Goal: Find specific page/section: Find specific page/section

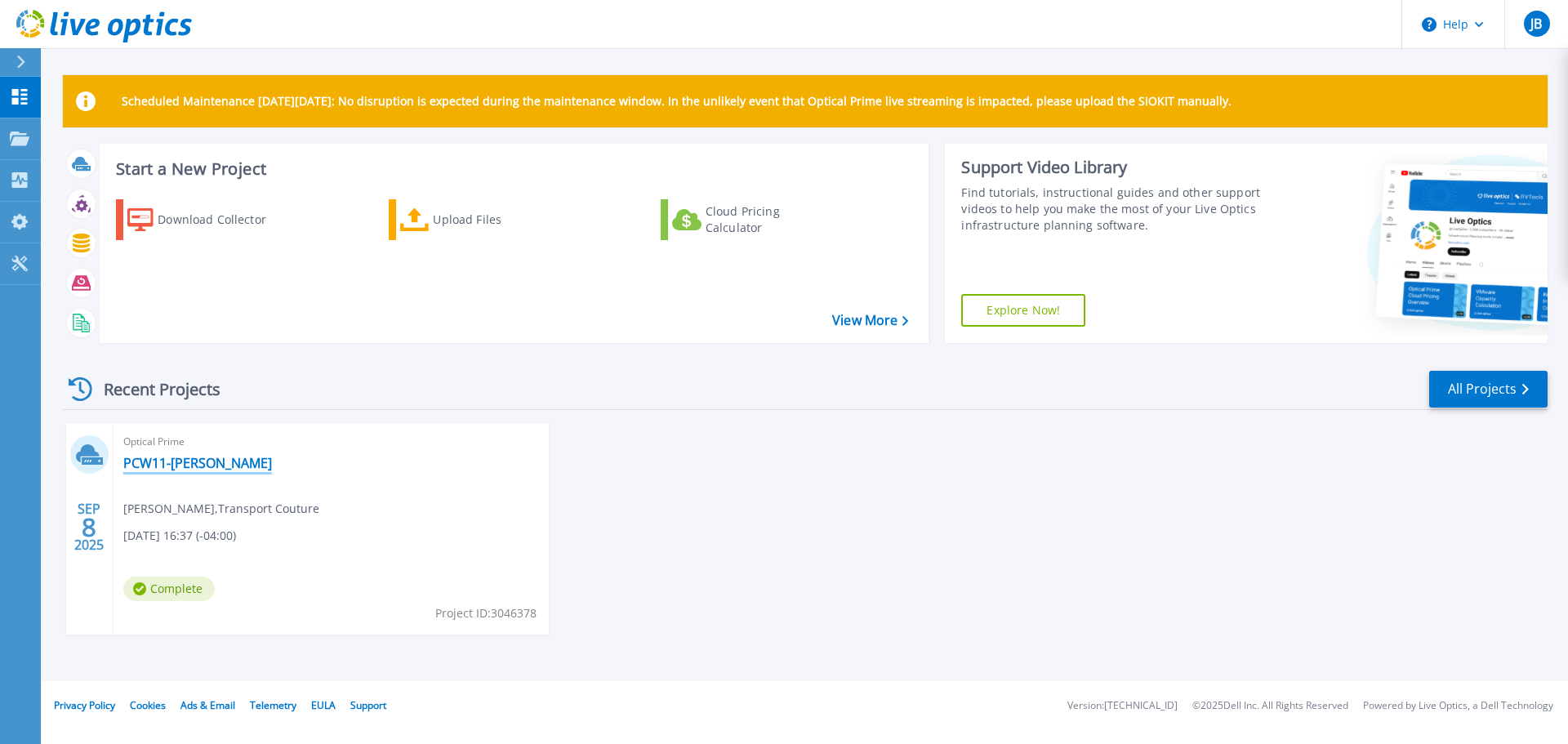
click at [168, 462] on link "PCW11-[PERSON_NAME]" at bounding box center [197, 463] width 148 height 17
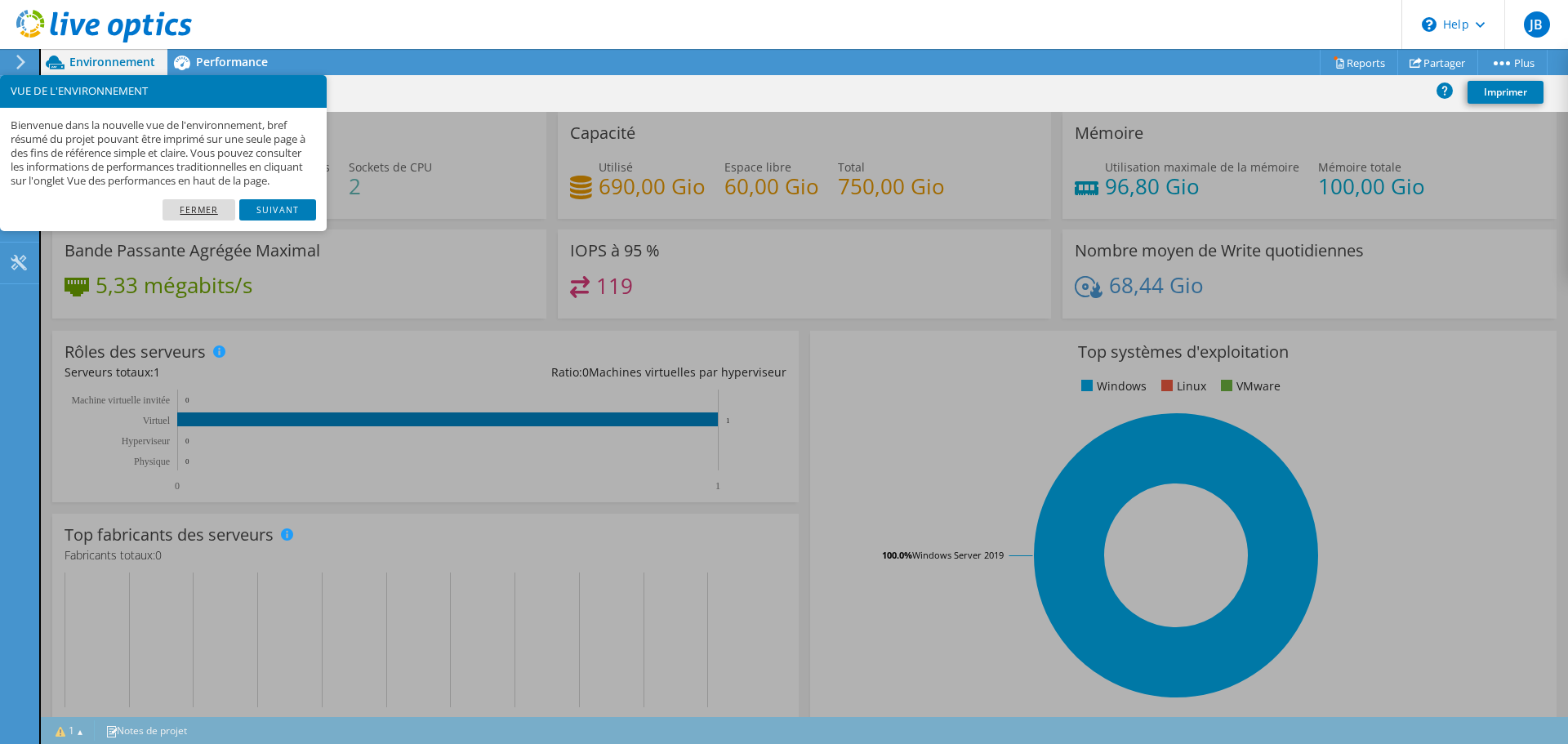
click at [206, 220] on link "Fermer" at bounding box center [199, 210] width 73 height 22
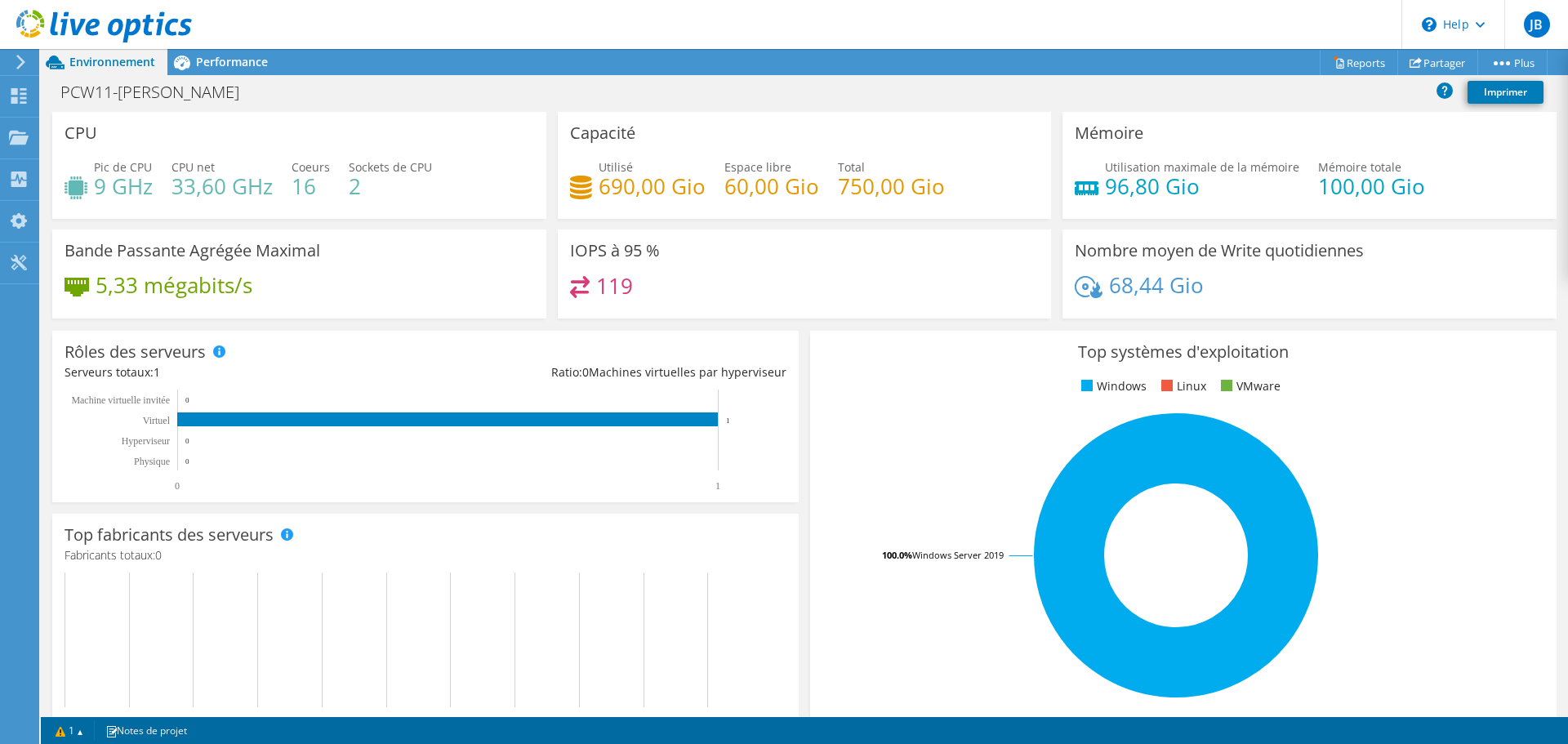
scroll to position [75, 0]
click at [17, 64] on icon at bounding box center [21, 62] width 12 height 15
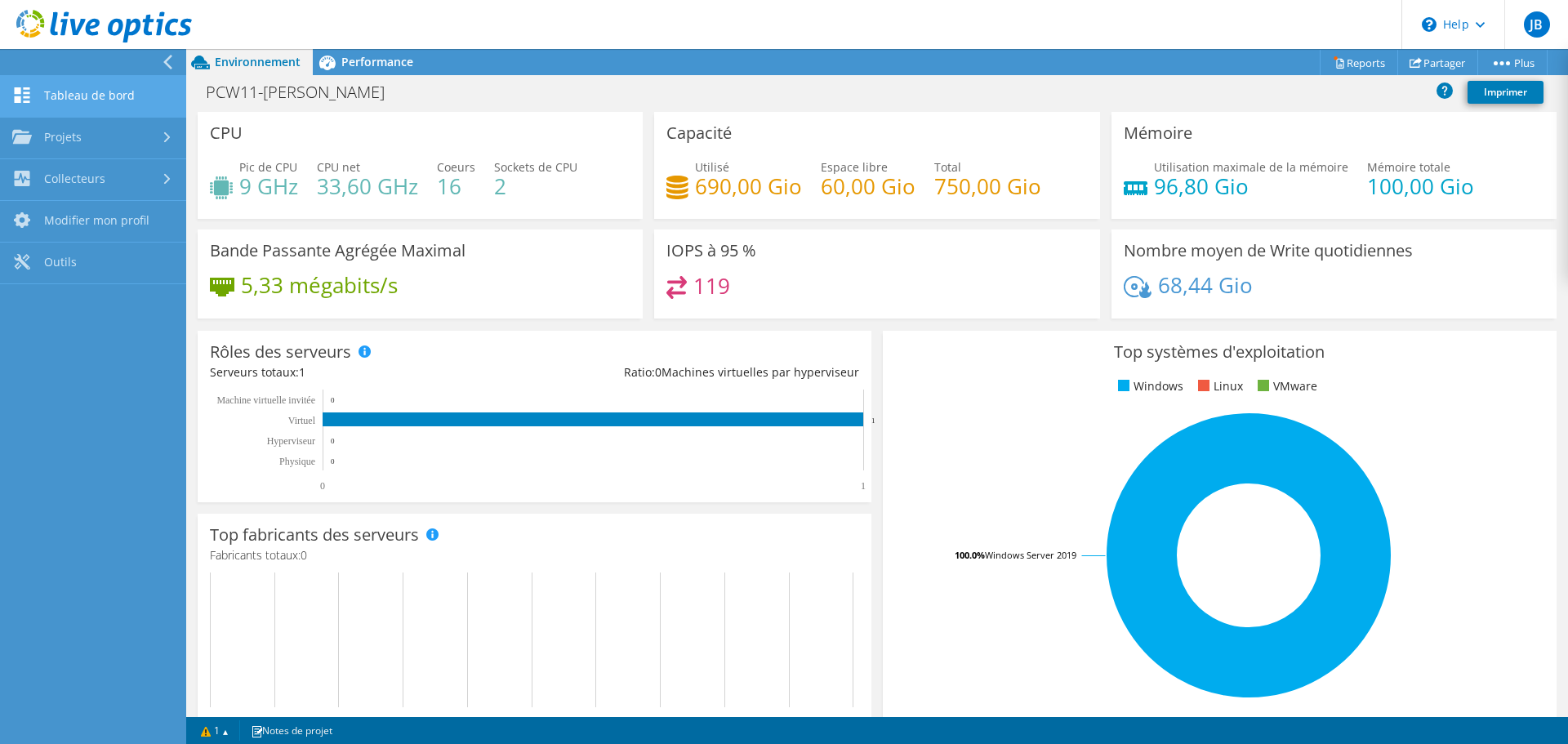
click at [110, 92] on link "Tableau de bord" at bounding box center [93, 97] width 186 height 41
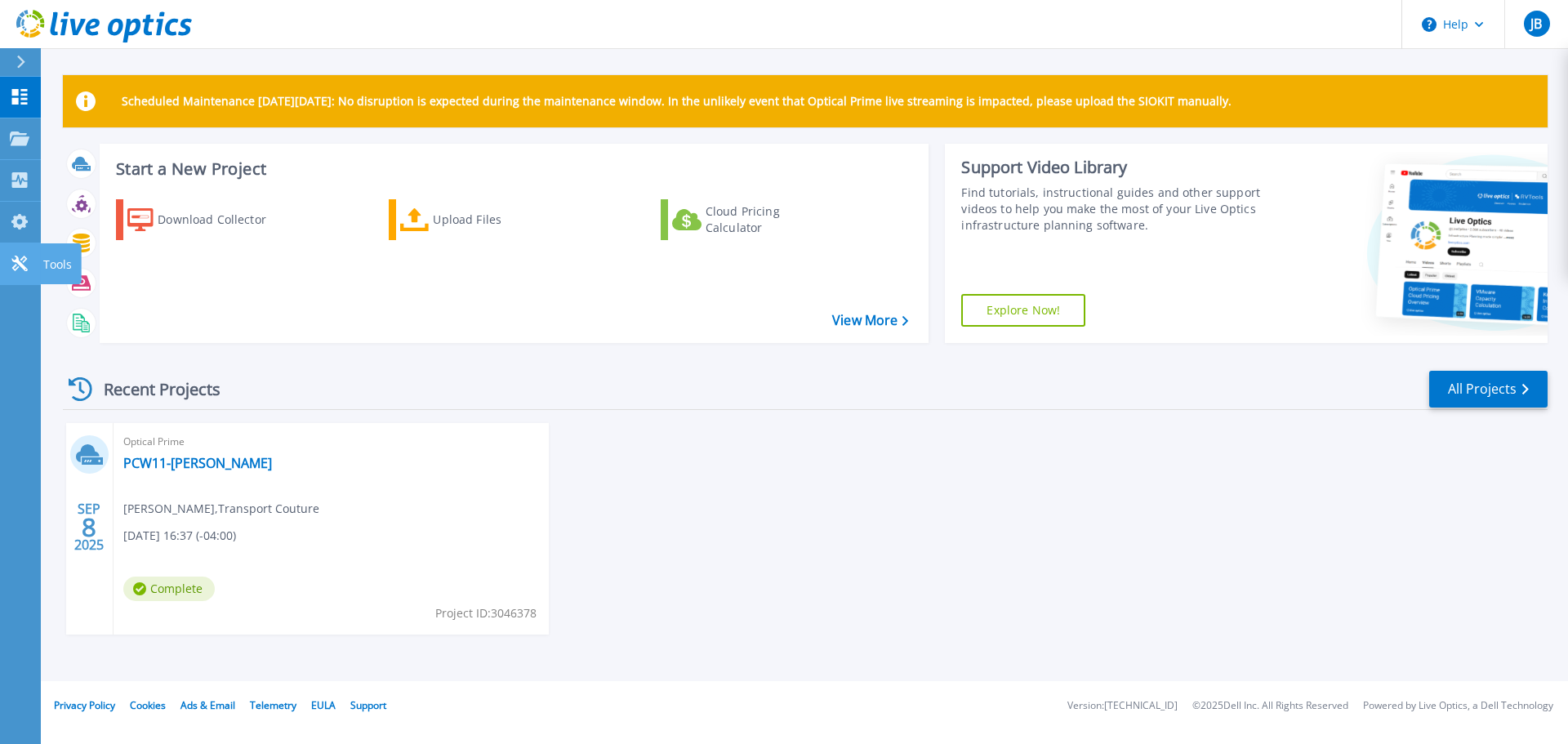
click at [17, 264] on icon at bounding box center [20, 263] width 20 height 16
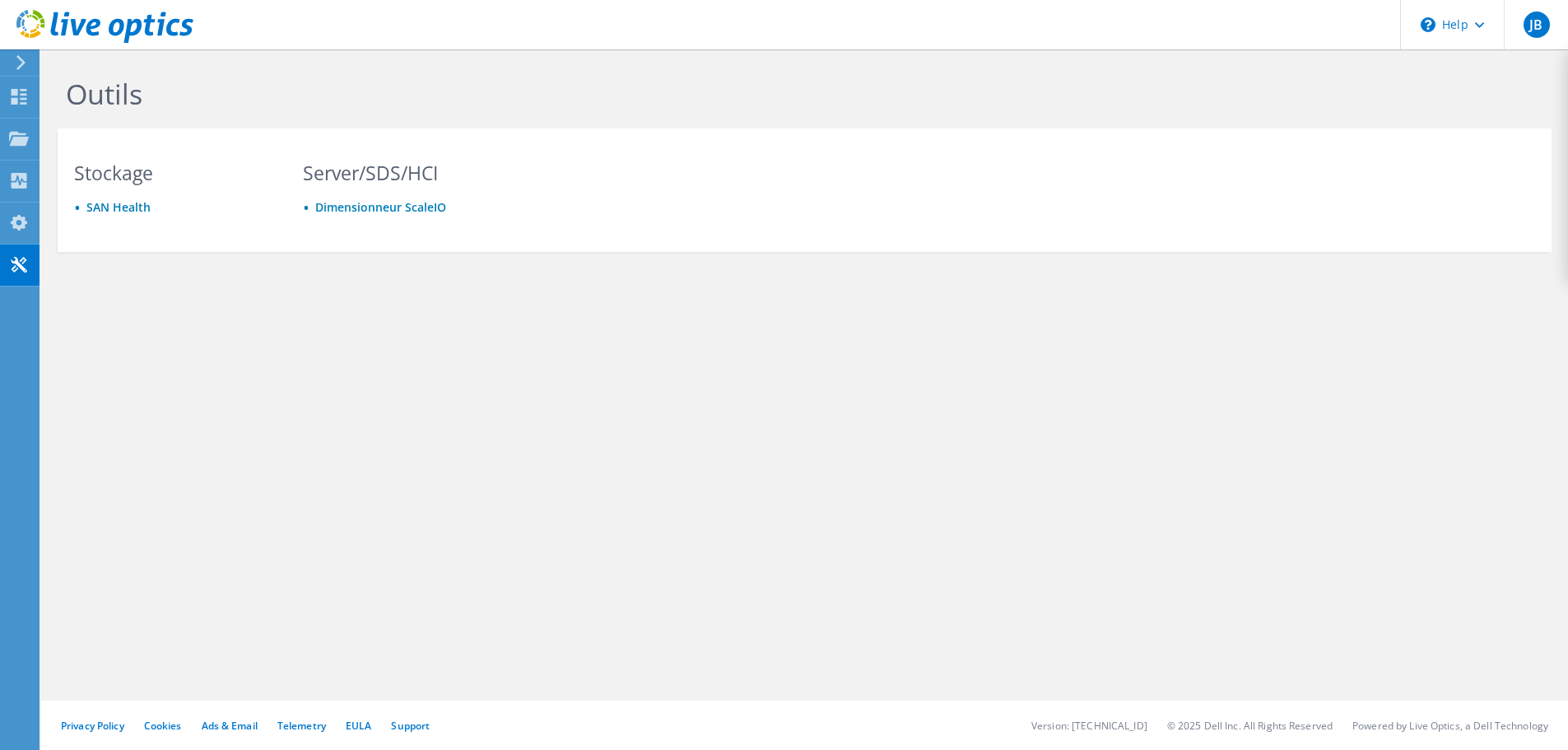
click at [16, 64] on icon at bounding box center [21, 63] width 13 height 15
